Goal: Information Seeking & Learning: Learn about a topic

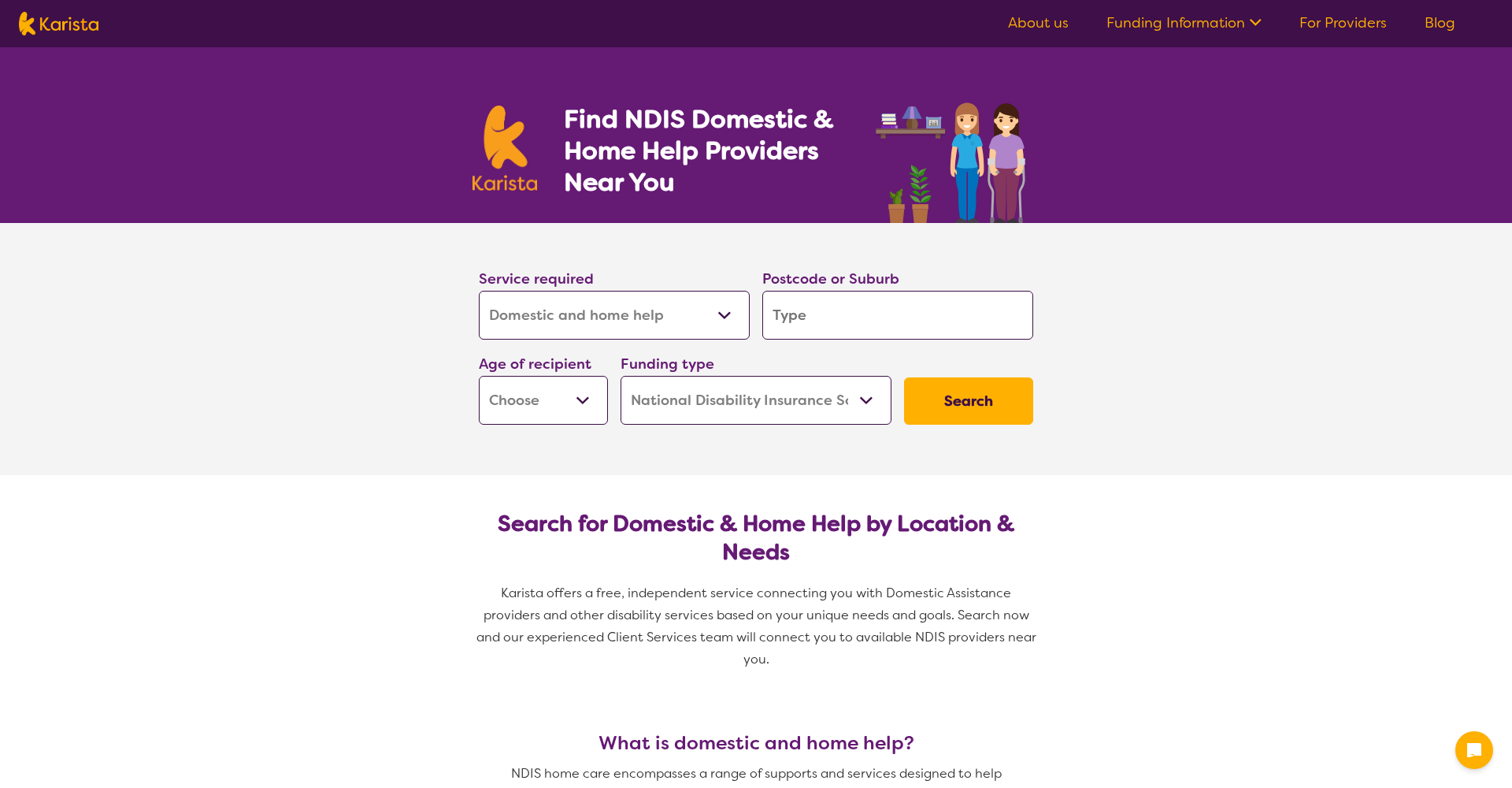
select select "Domestic and home help"
select select "NDIS"
select select "Domestic and home help"
select select "NDIS"
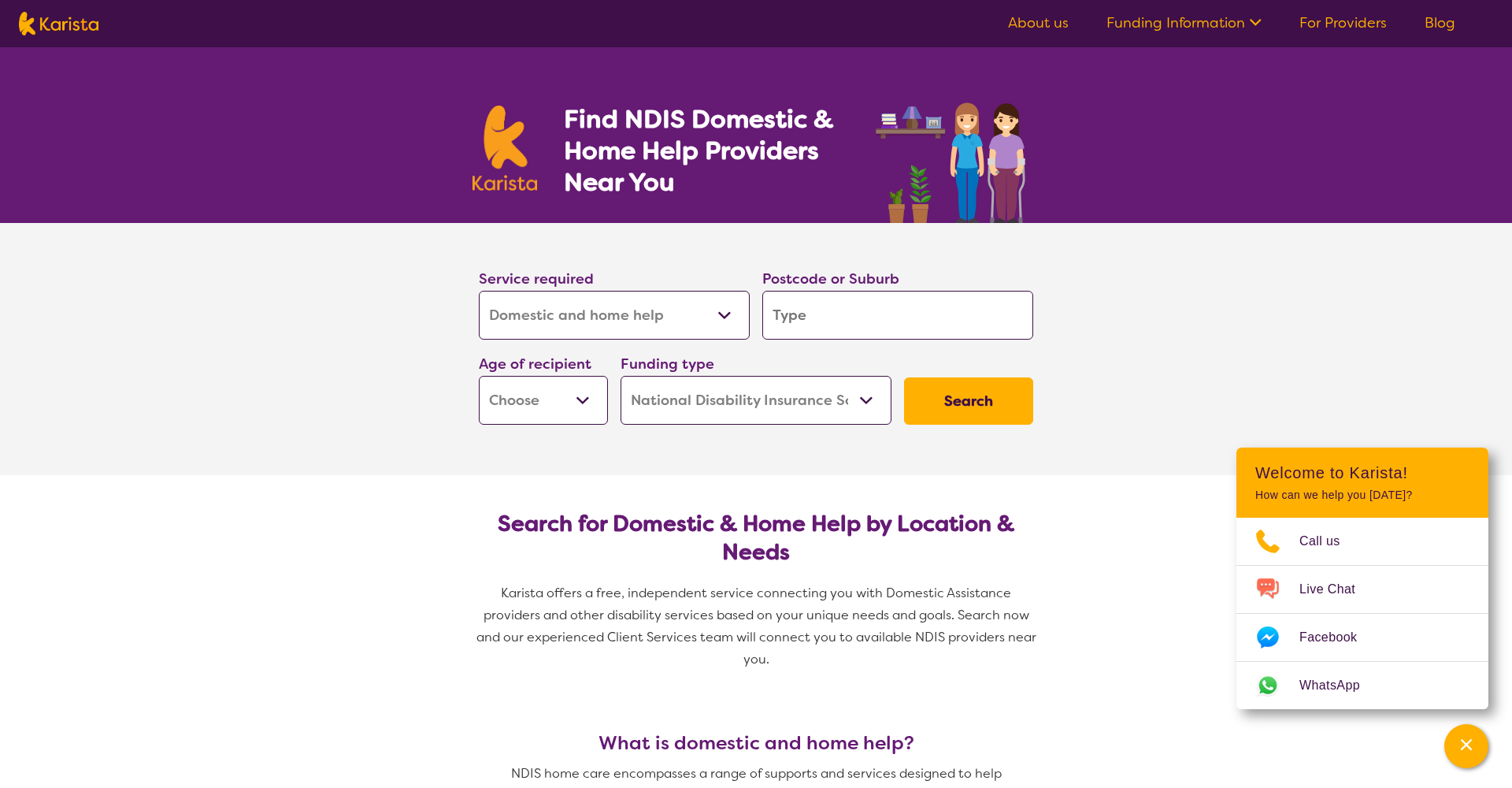
click at [826, 318] on input "search" at bounding box center [897, 314] width 271 height 49
type input "5"
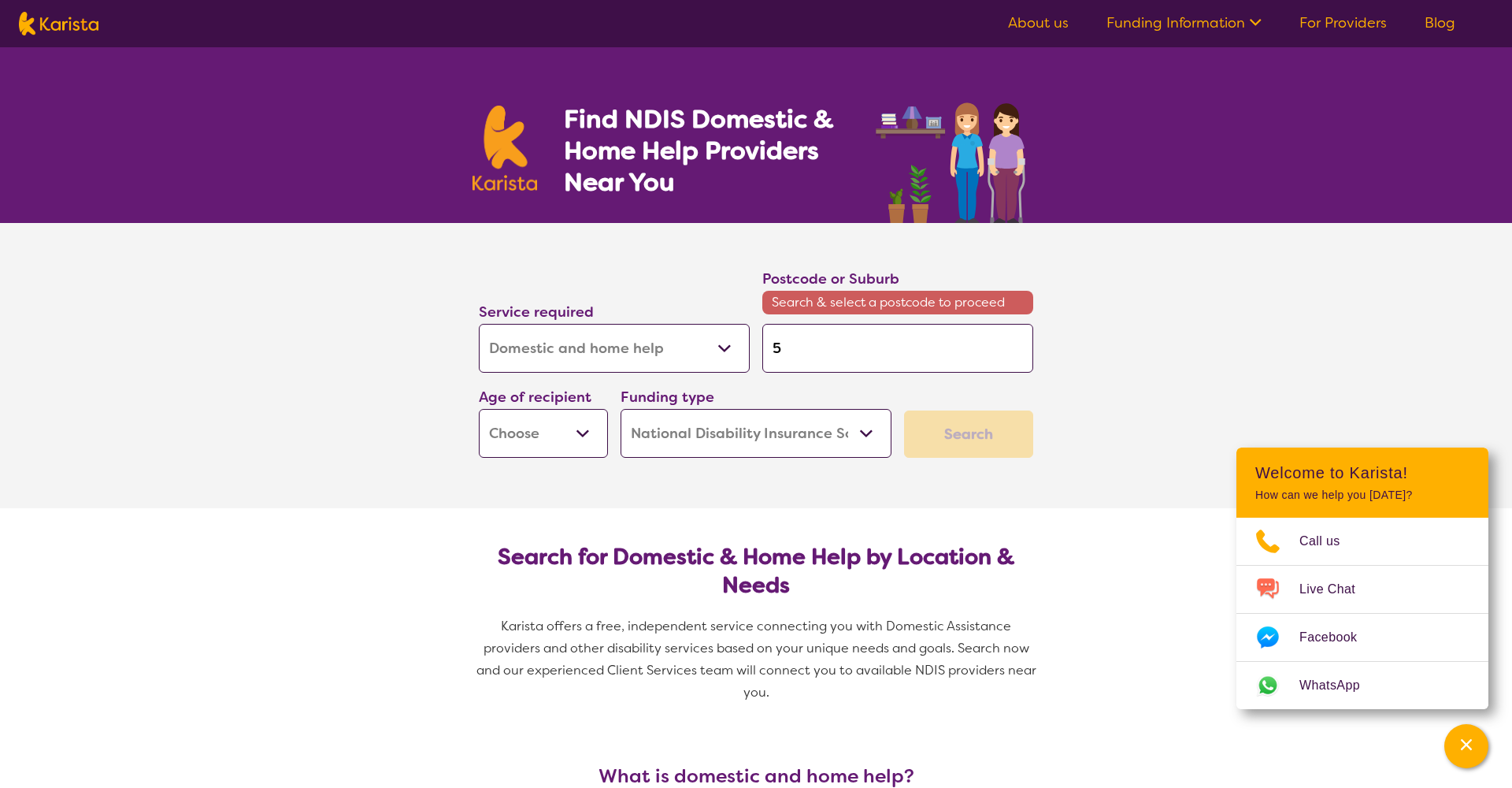
type input "51"
type input "511"
type input "5116"
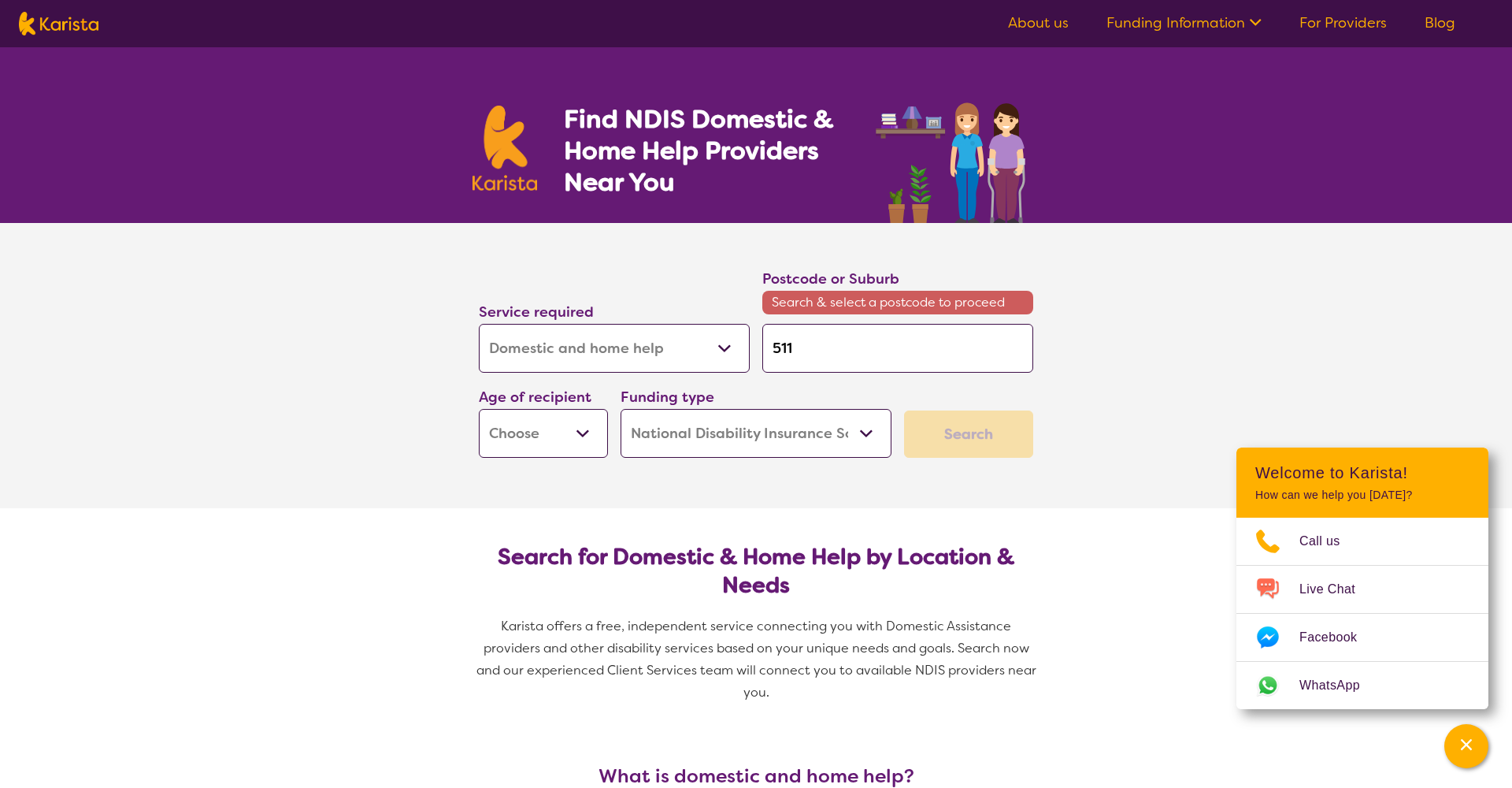
type input "5116"
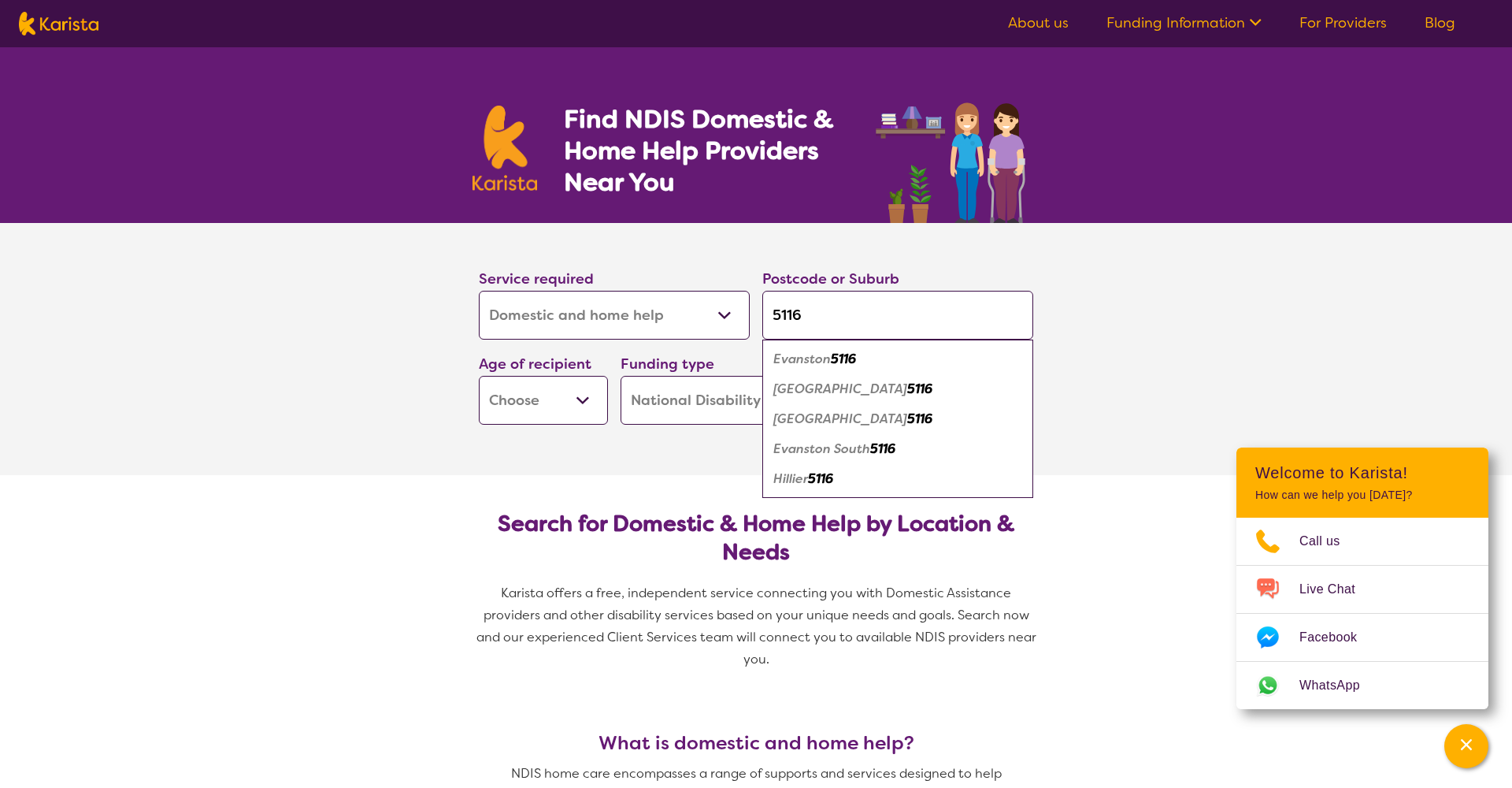
type input "5116"
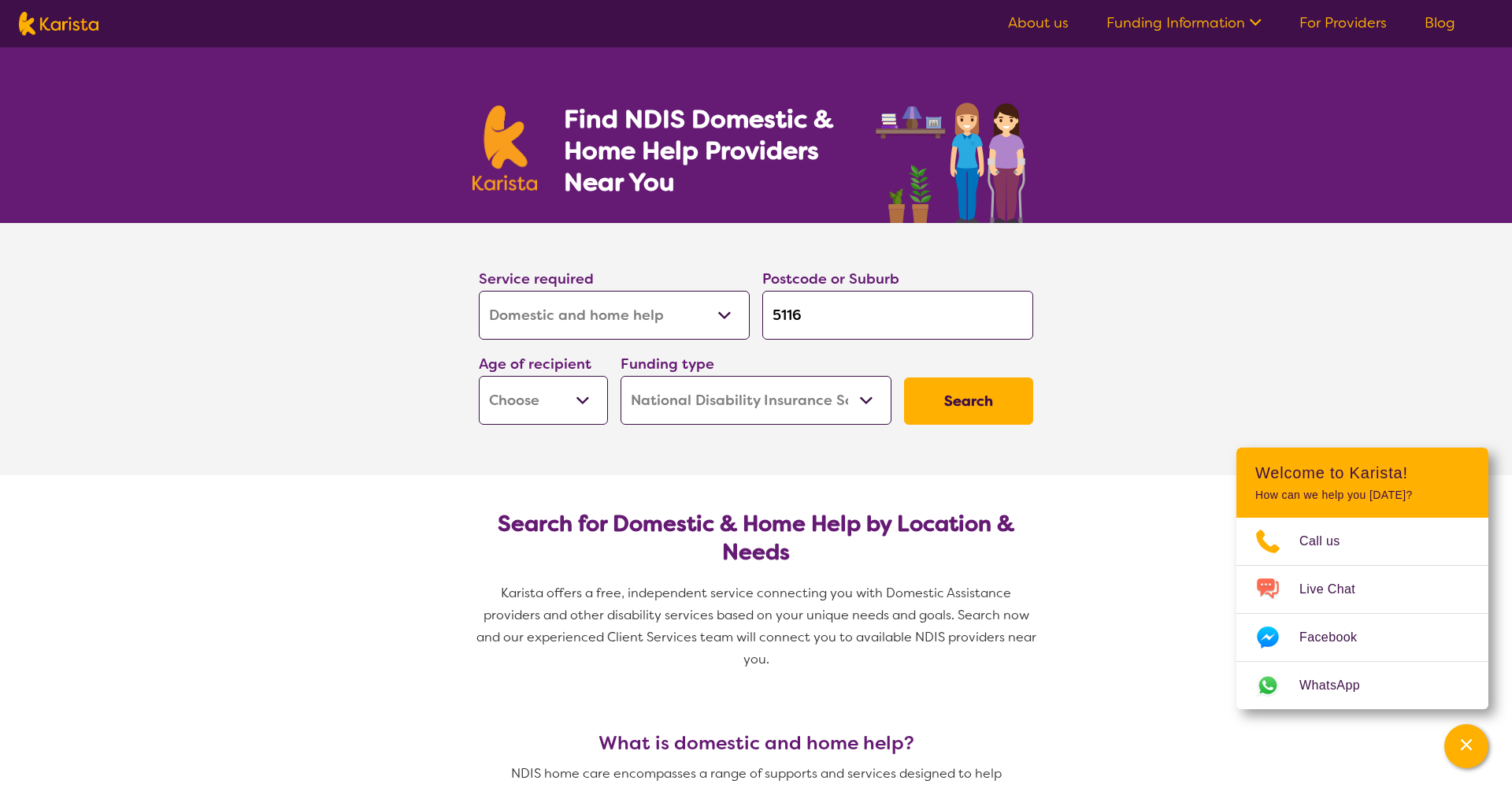
select select "AD"
click at [1018, 399] on button "Search" at bounding box center [968, 400] width 129 height 47
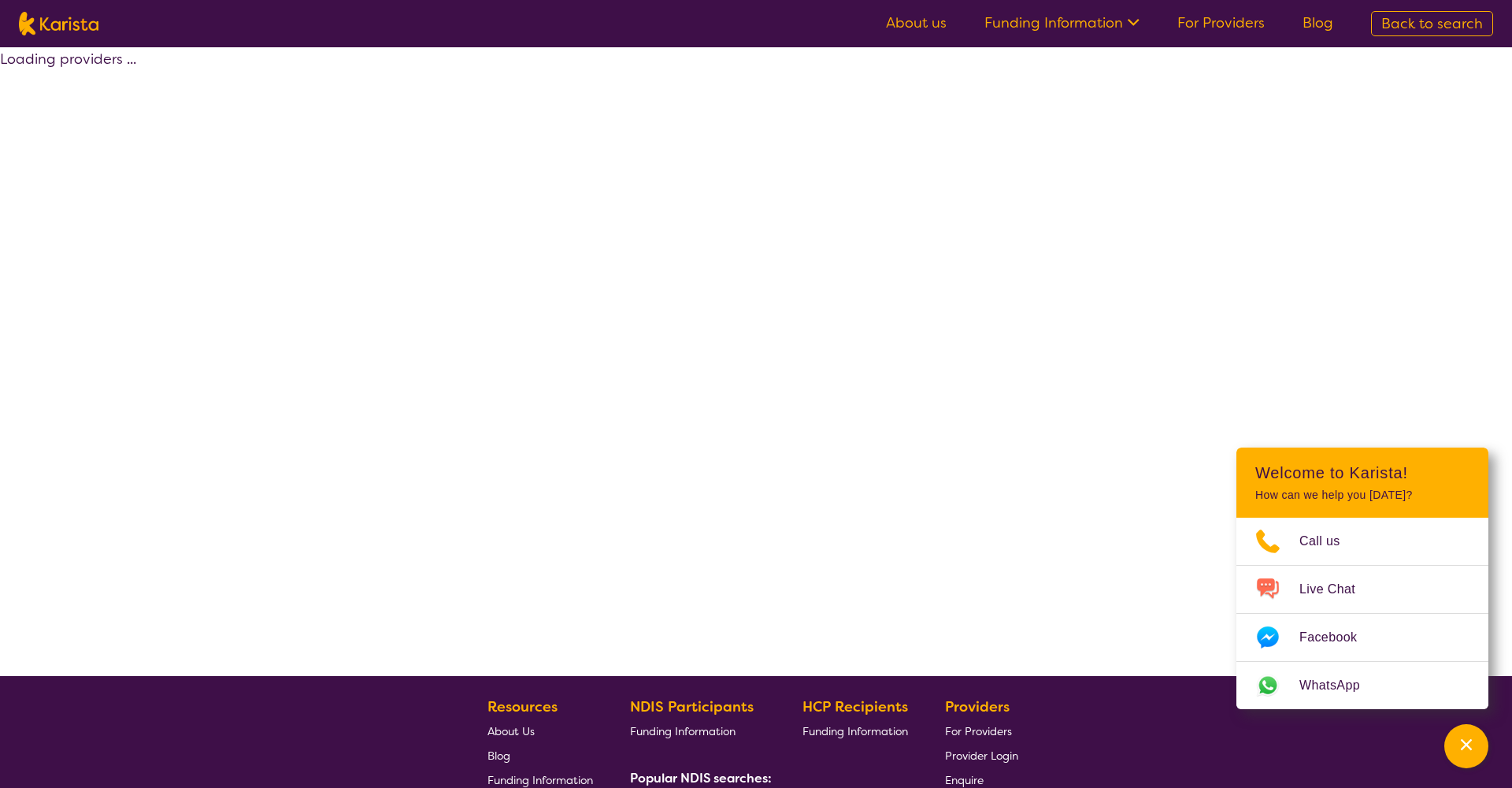
select select "NDIS"
select select "Domestic and home help"
select select "AD"
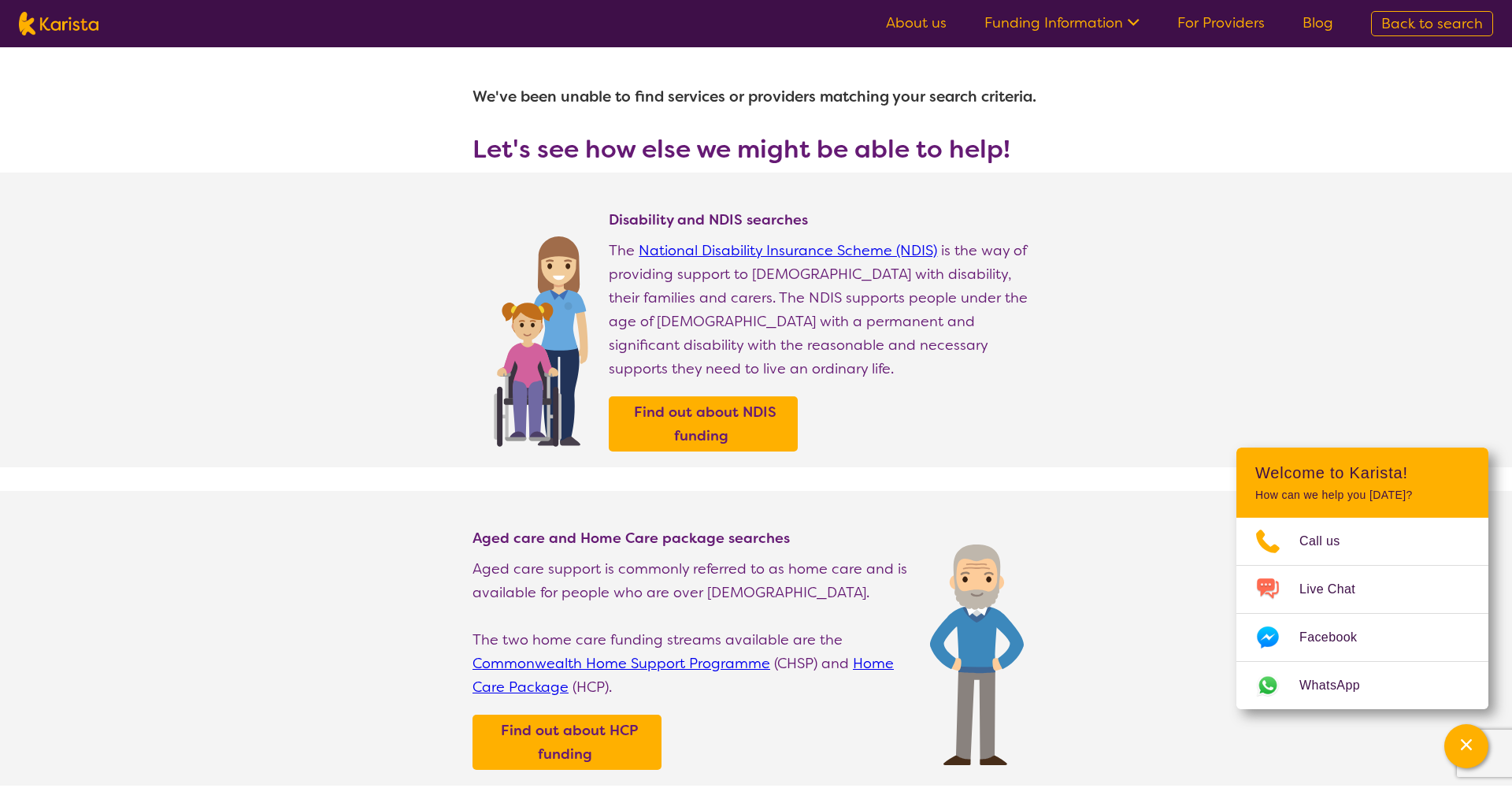
scroll to position [7, 0]
